Goal: Task Accomplishment & Management: Complete application form

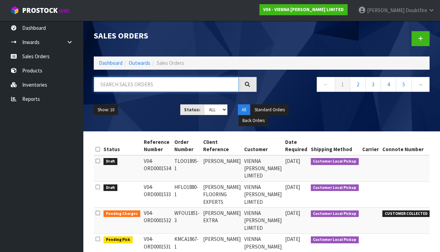
click at [111, 83] on input "text" at bounding box center [166, 84] width 145 height 15
type input "PRUDENCE"
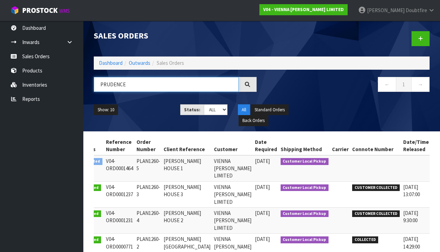
scroll to position [0, 24]
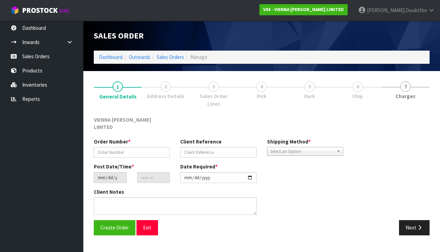
scroll to position [1, 0]
type input "PLAN1260-5"
type input "[PERSON_NAME] HOUSE 1"
type input "[DATE]"
type input "12:56:00.000"
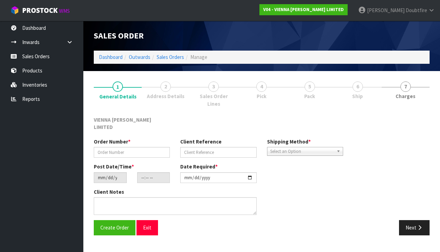
type input "[DATE]"
type textarea "[PERSON_NAME] HOUSE 1"
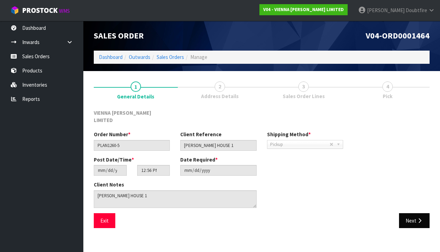
click at [415, 213] on button "Next" at bounding box center [414, 220] width 31 height 15
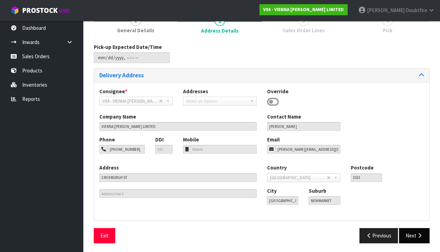
click at [410, 236] on button "Next" at bounding box center [414, 235] width 31 height 15
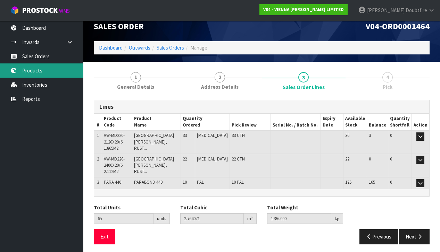
click at [36, 74] on link "Products" at bounding box center [41, 70] width 83 height 14
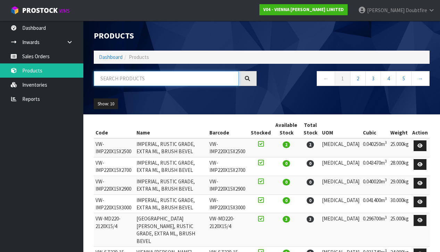
click at [107, 80] on input "text" at bounding box center [166, 78] width 145 height 15
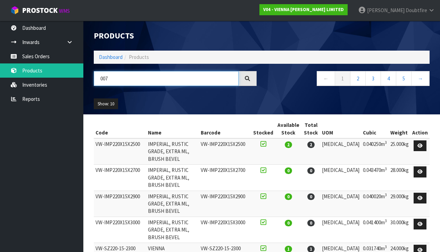
type input "007"
